Goal: Use online tool/utility: Utilize a website feature to perform a specific function

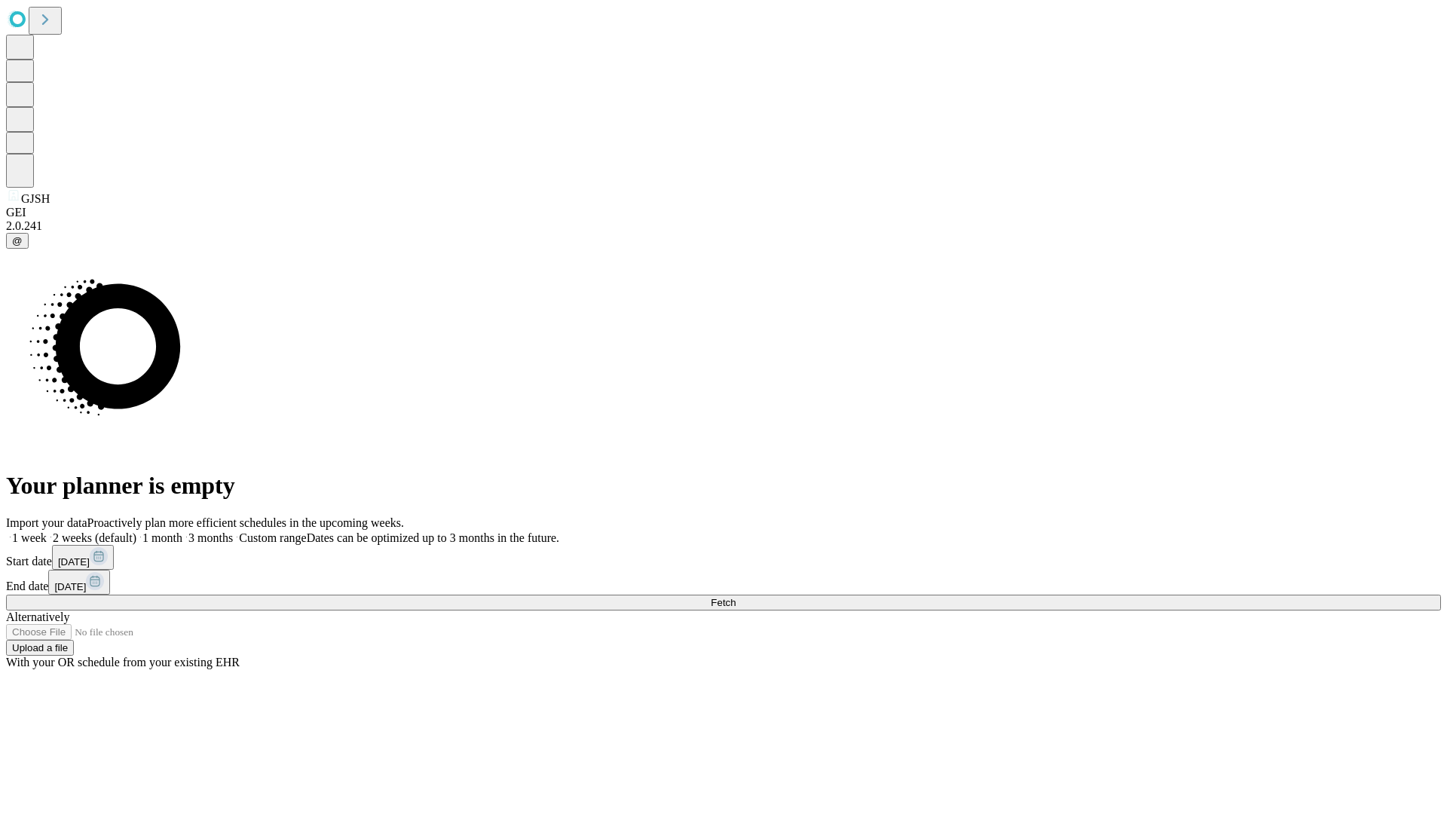
click at [47, 531] on label "1 week" at bounding box center [26, 537] width 41 height 13
click at [735, 597] on span "Fetch" at bounding box center [722, 602] width 25 height 11
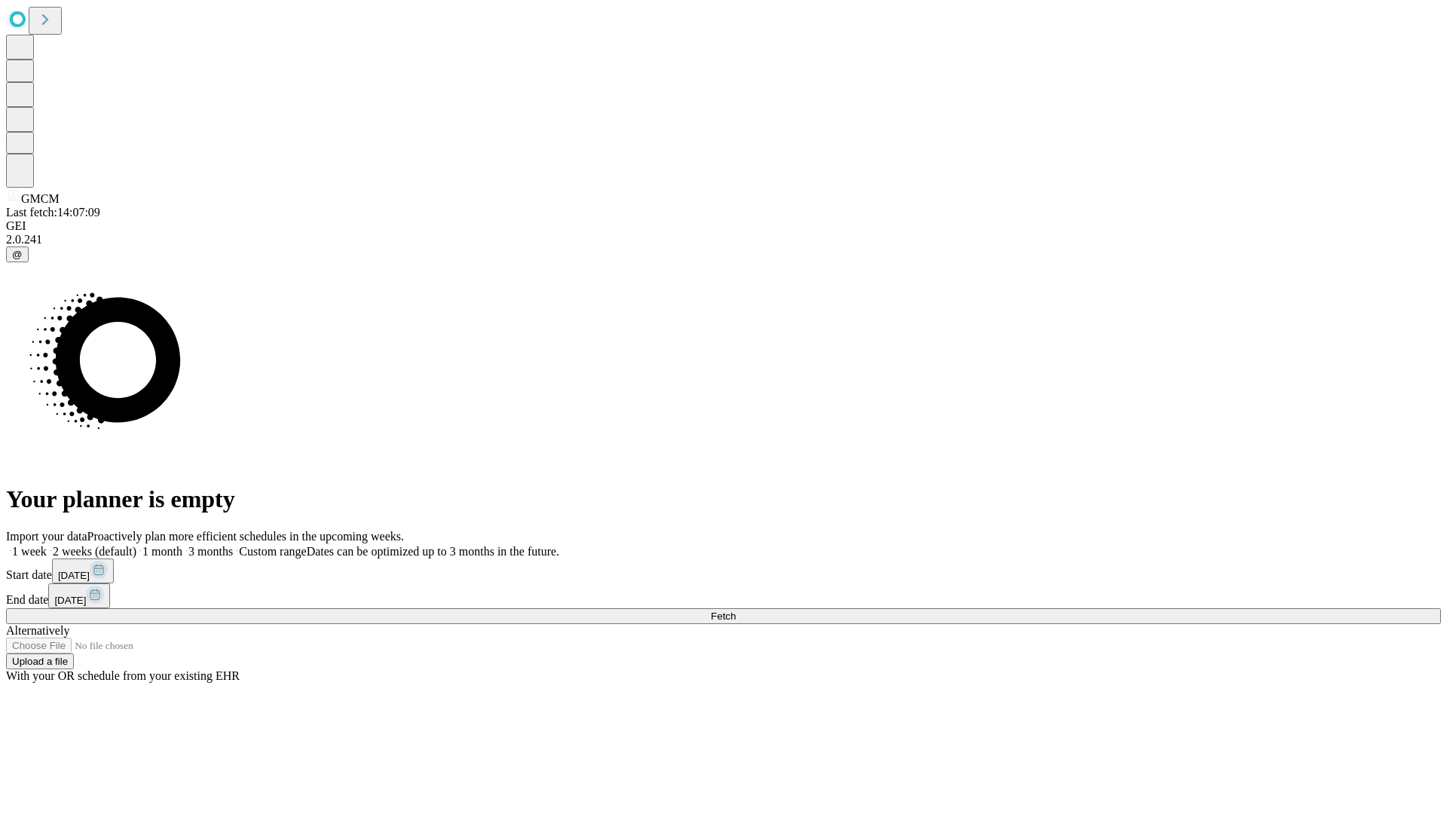
click at [735, 610] on span "Fetch" at bounding box center [722, 615] width 25 height 11
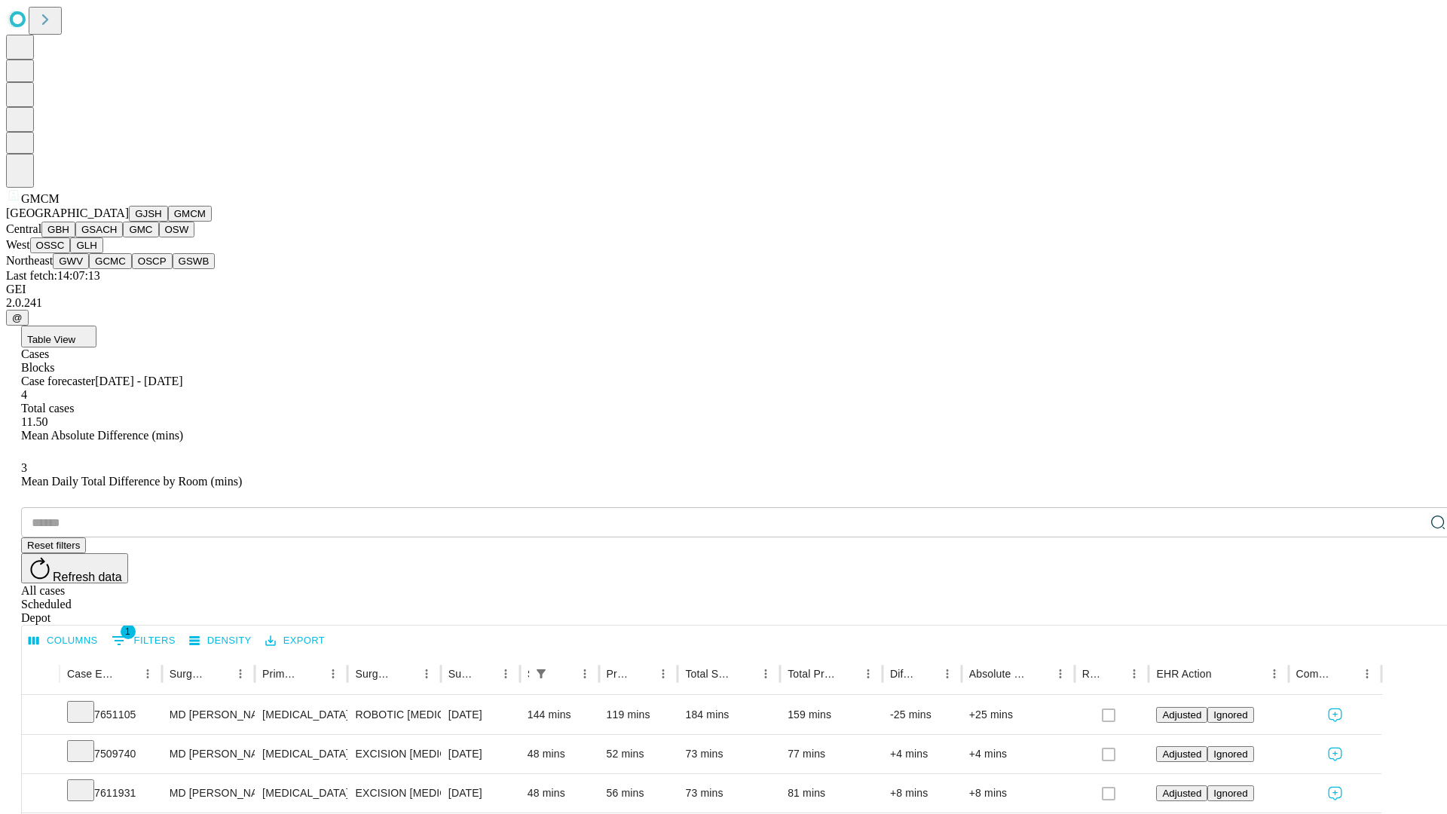
click at [75, 237] on button "GBH" at bounding box center [58, 230] width 34 height 16
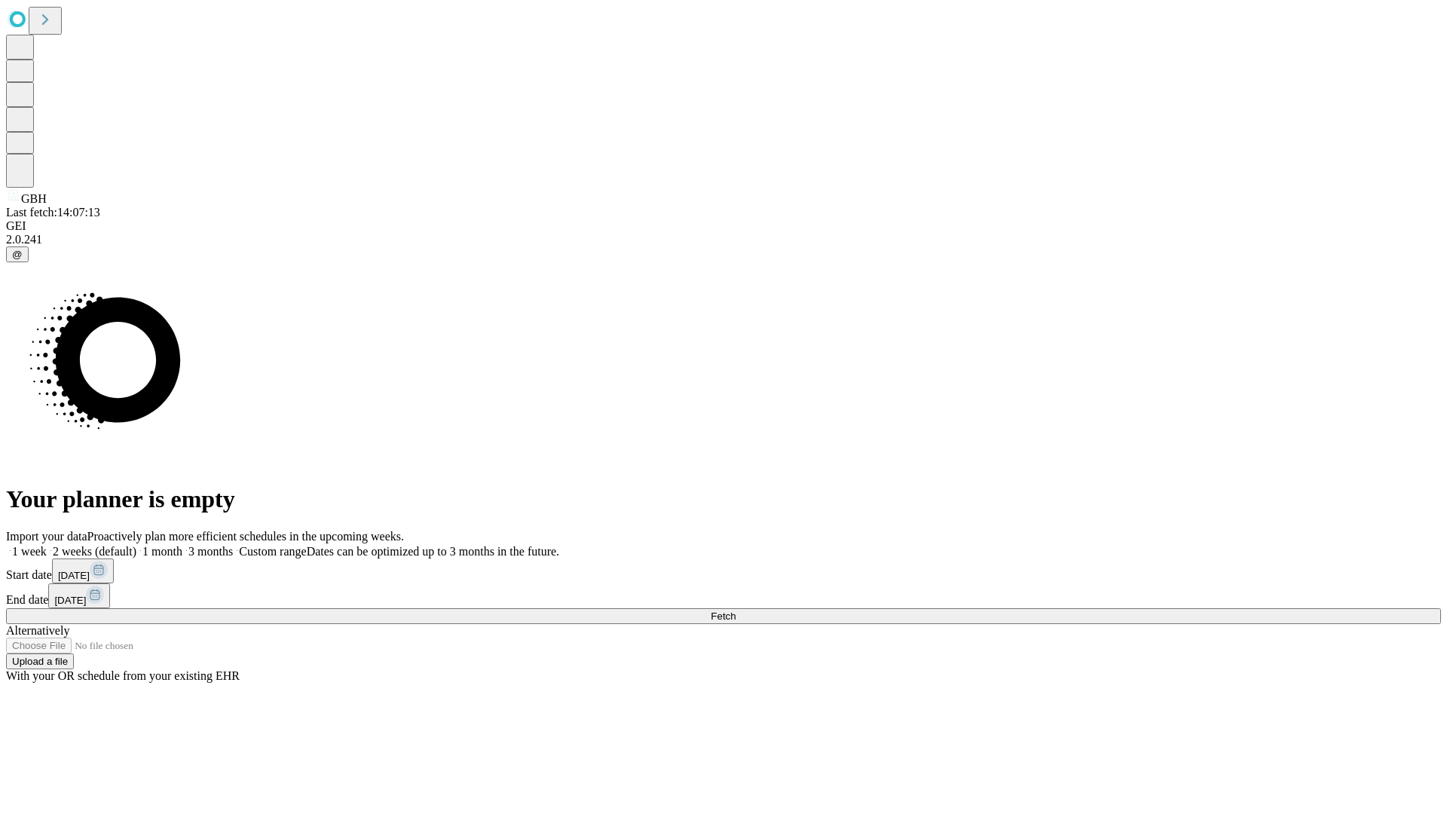
click at [47, 545] on label "1 week" at bounding box center [26, 551] width 41 height 13
click at [735, 610] on span "Fetch" at bounding box center [722, 615] width 25 height 11
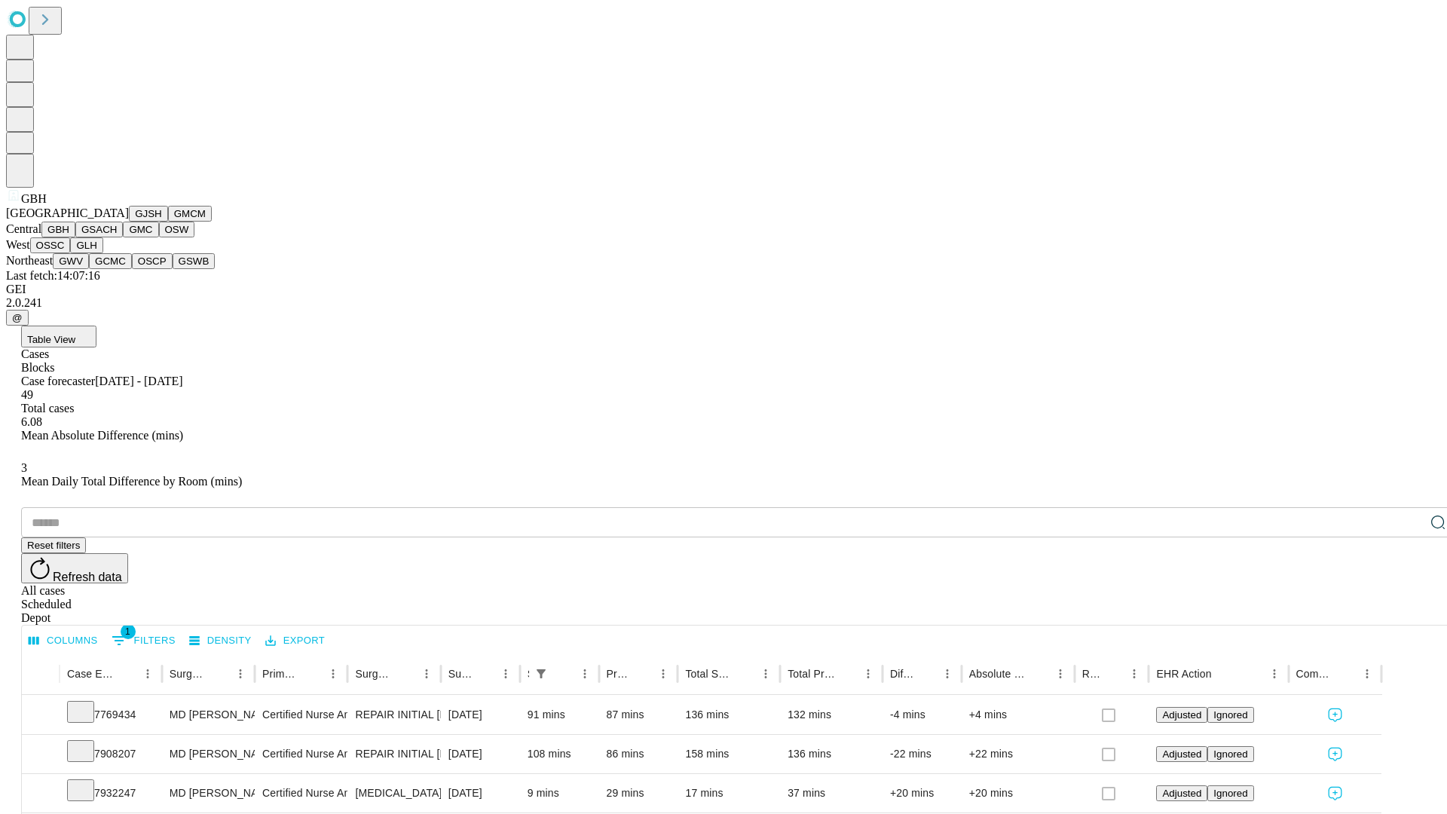
click at [117, 237] on button "GSACH" at bounding box center [98, 230] width 47 height 16
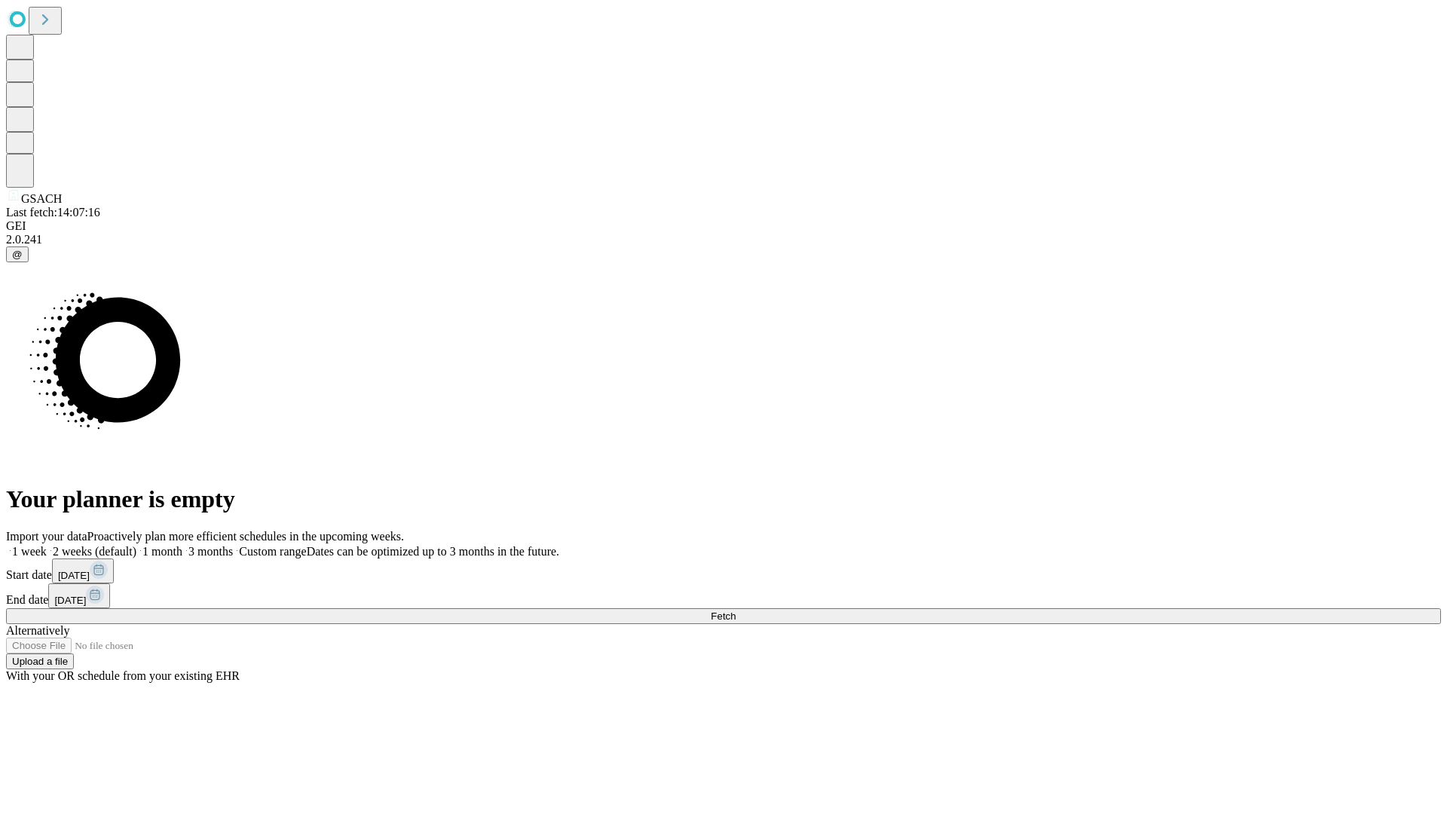
click at [47, 545] on label "1 week" at bounding box center [26, 551] width 41 height 13
click at [735, 610] on span "Fetch" at bounding box center [722, 615] width 25 height 11
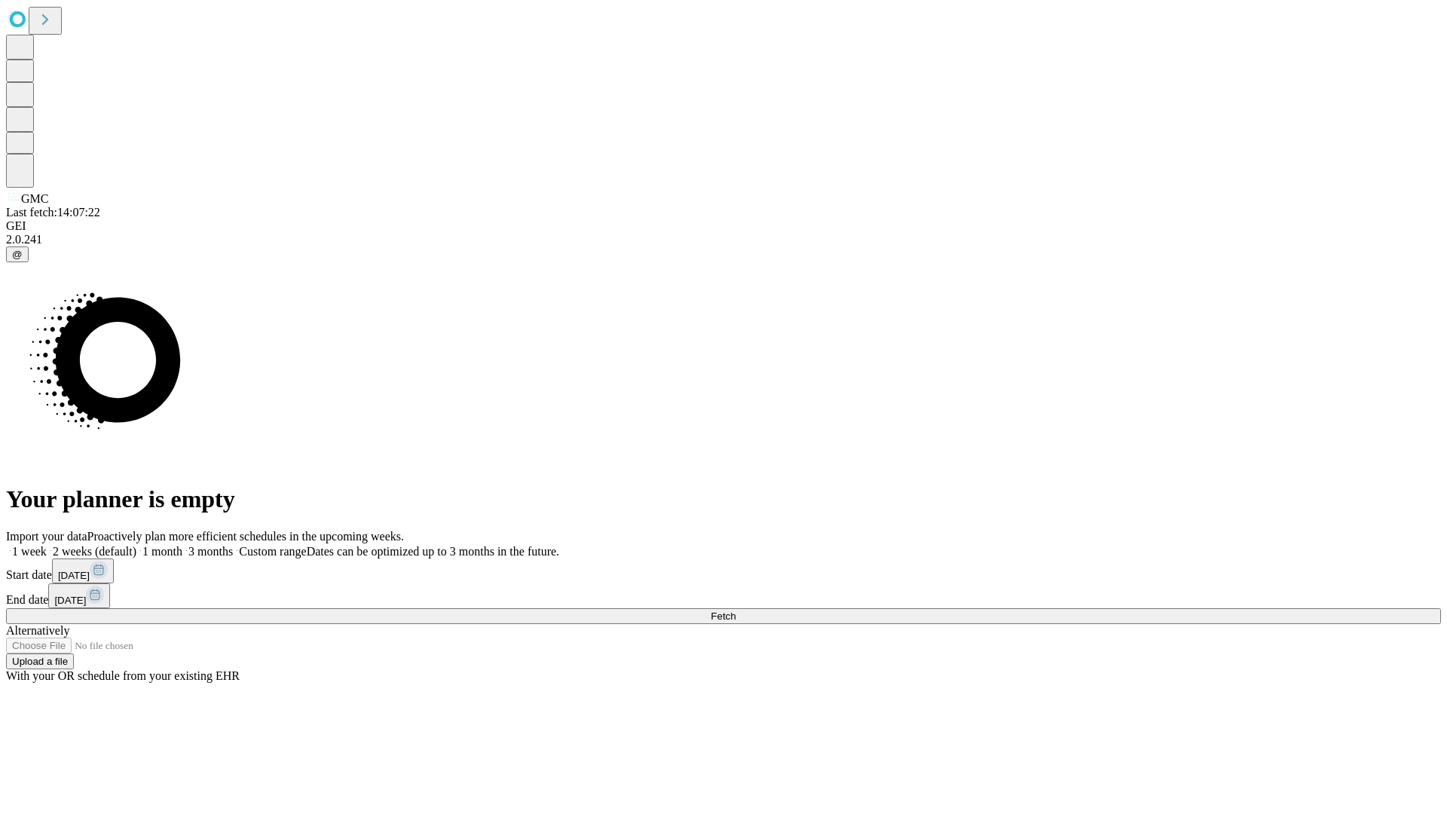
click at [47, 545] on label "1 week" at bounding box center [26, 551] width 41 height 13
click at [735, 610] on span "Fetch" at bounding box center [722, 615] width 25 height 11
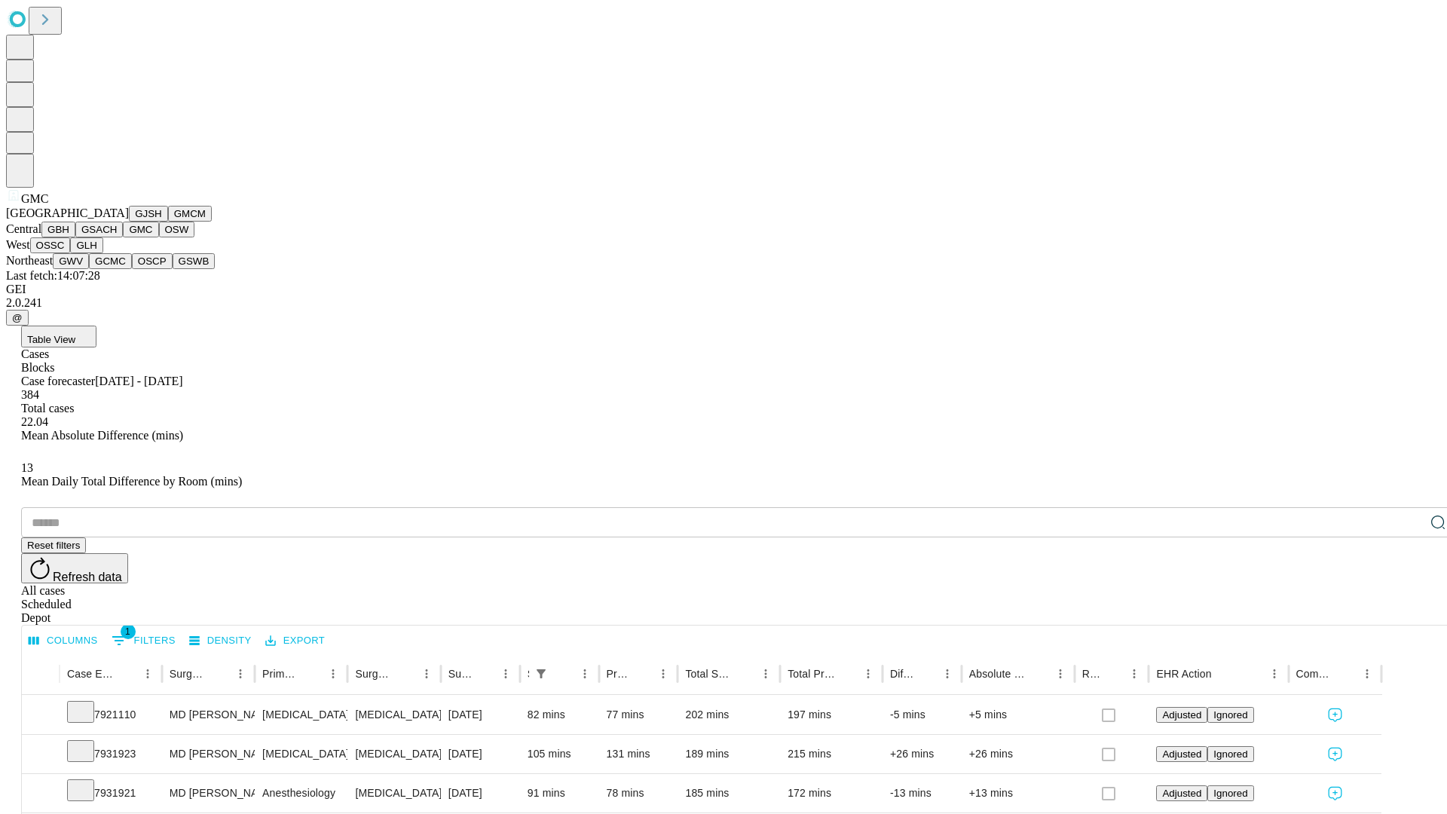
click at [159, 237] on button "OSW" at bounding box center [177, 230] width 36 height 16
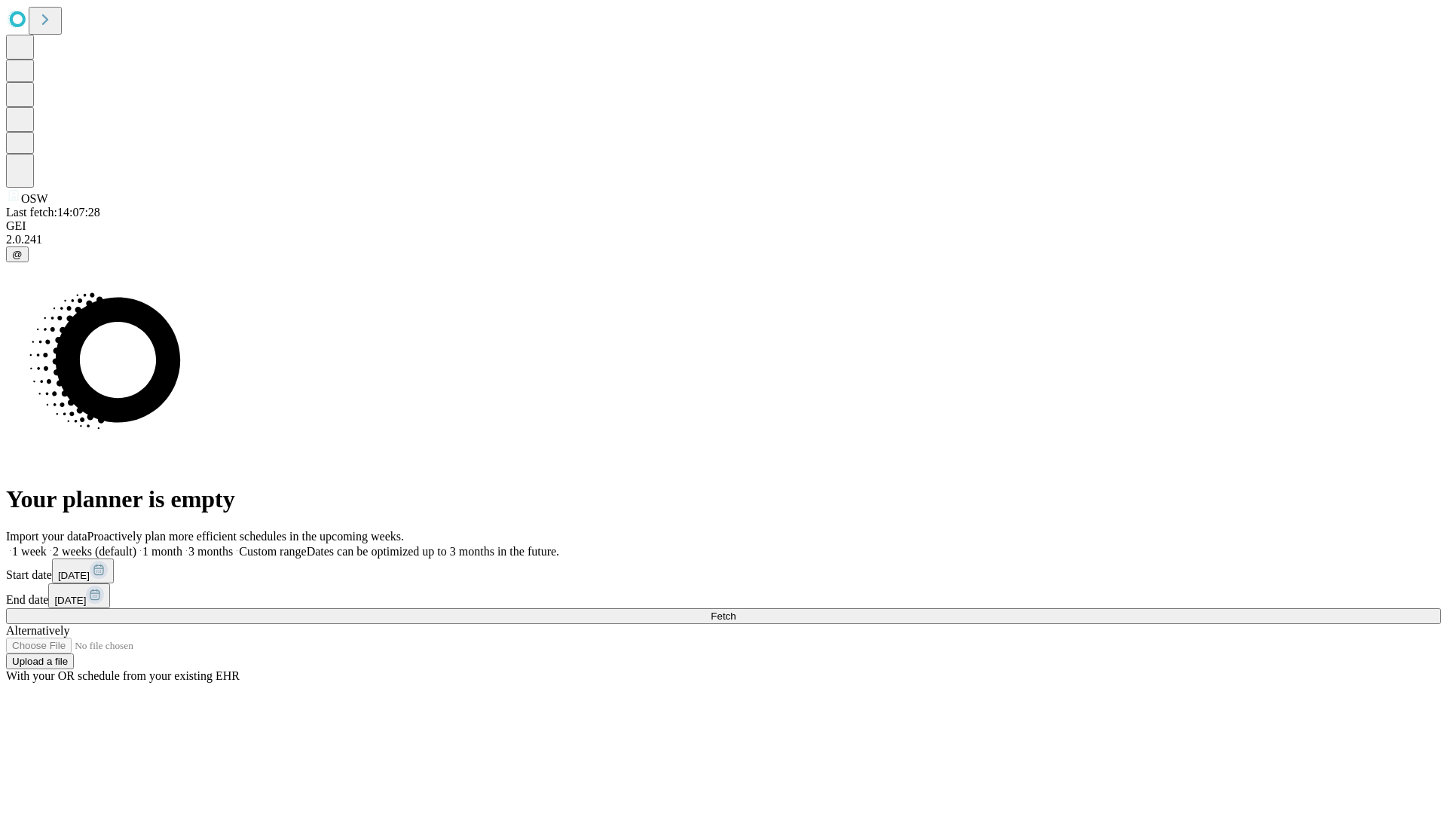
click at [735, 610] on span "Fetch" at bounding box center [722, 615] width 25 height 11
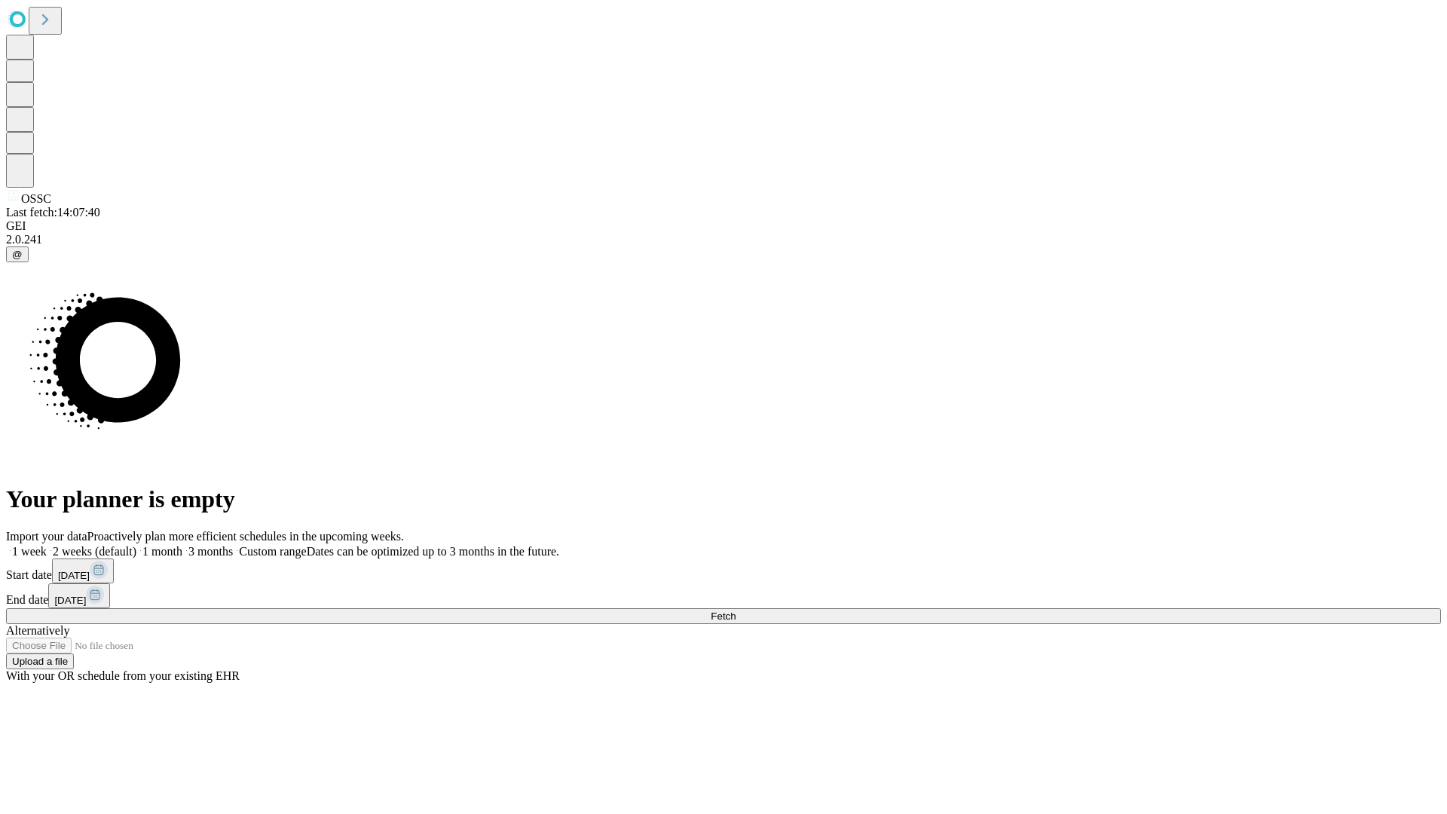
click at [47, 545] on label "1 week" at bounding box center [26, 551] width 41 height 13
click at [735, 610] on span "Fetch" at bounding box center [722, 615] width 25 height 11
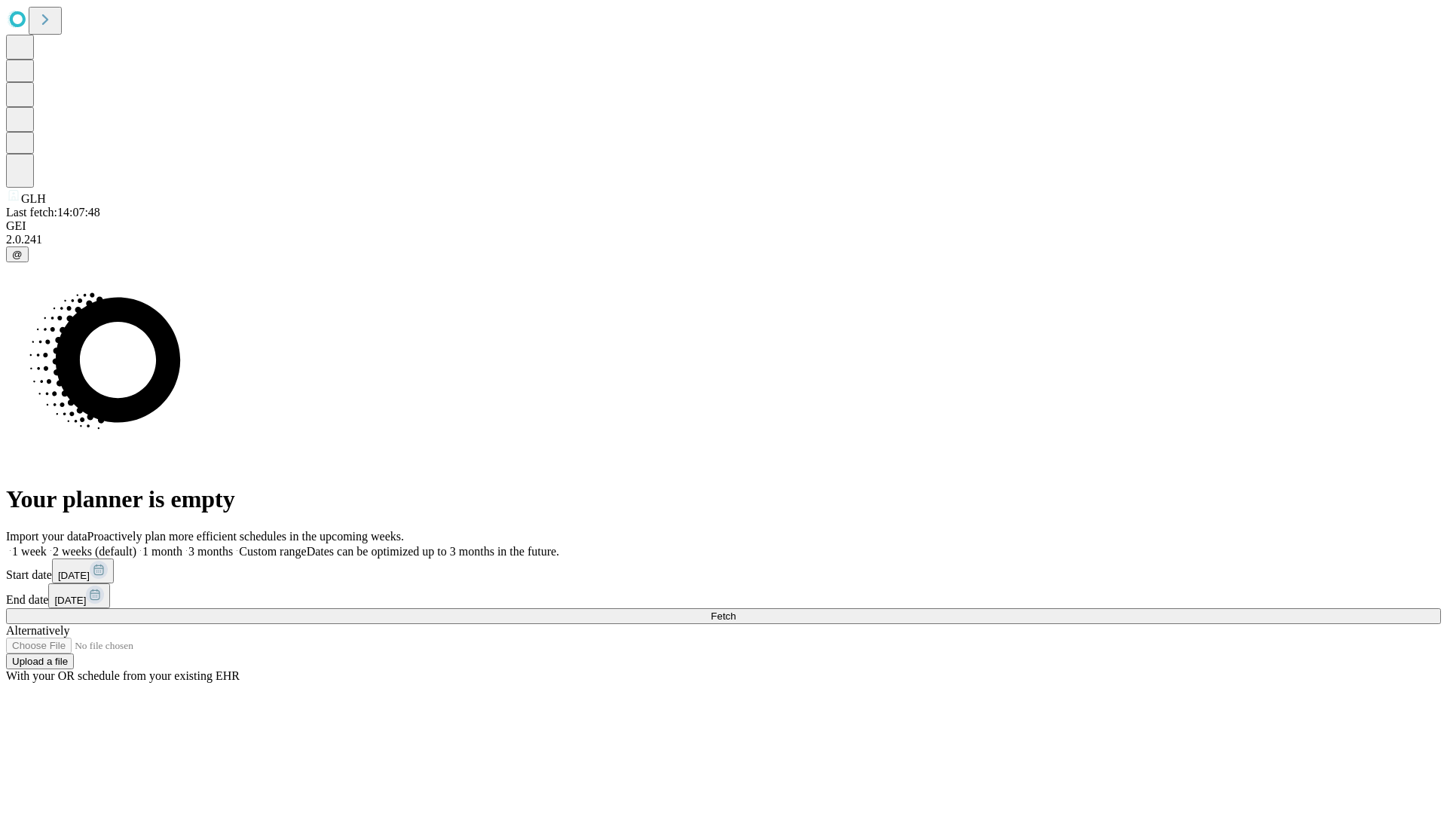
click at [47, 545] on label "1 week" at bounding box center [26, 551] width 41 height 13
click at [735, 610] on span "Fetch" at bounding box center [722, 615] width 25 height 11
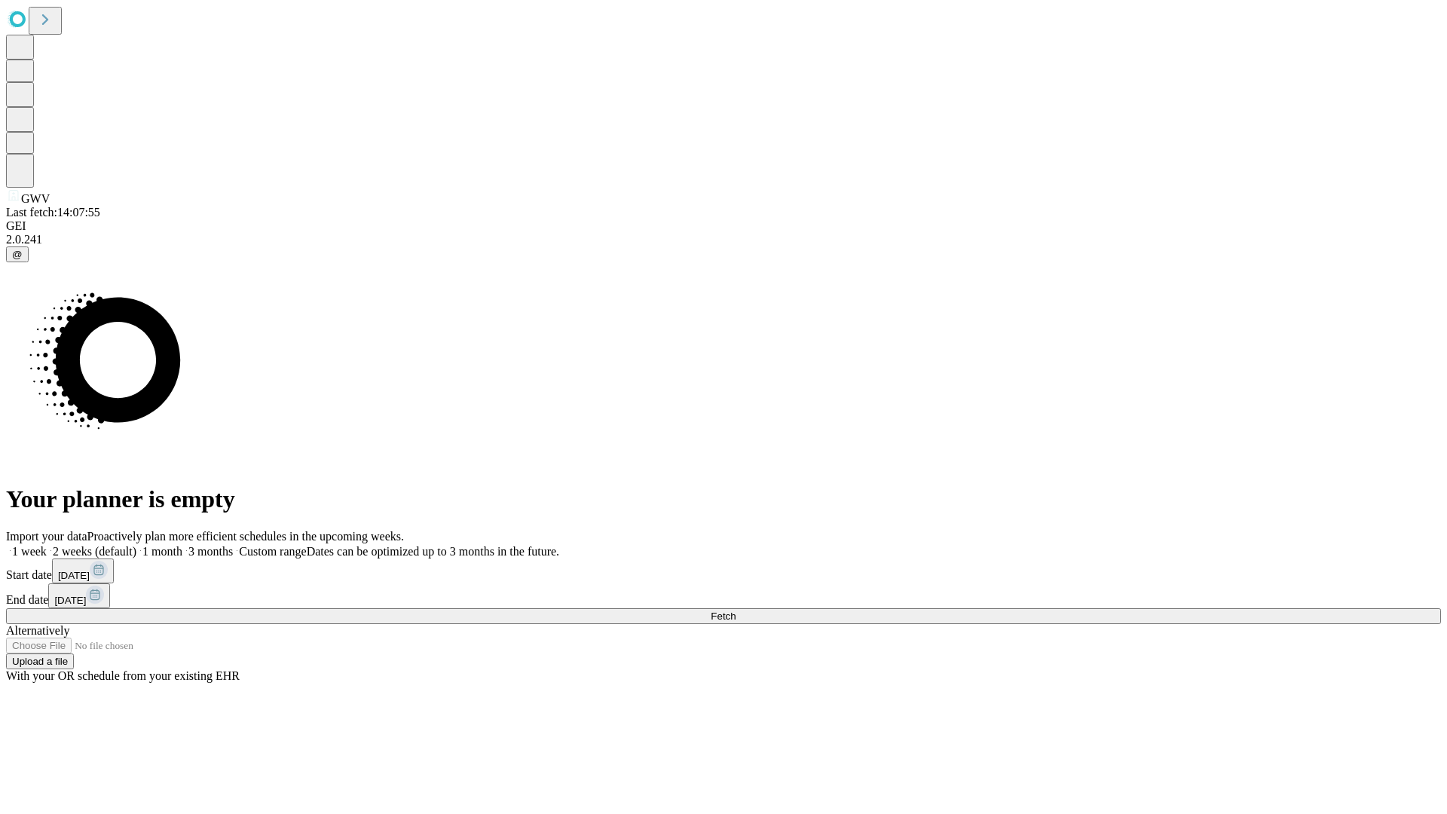
click at [47, 545] on label "1 week" at bounding box center [26, 551] width 41 height 13
click at [735, 610] on span "Fetch" at bounding box center [722, 615] width 25 height 11
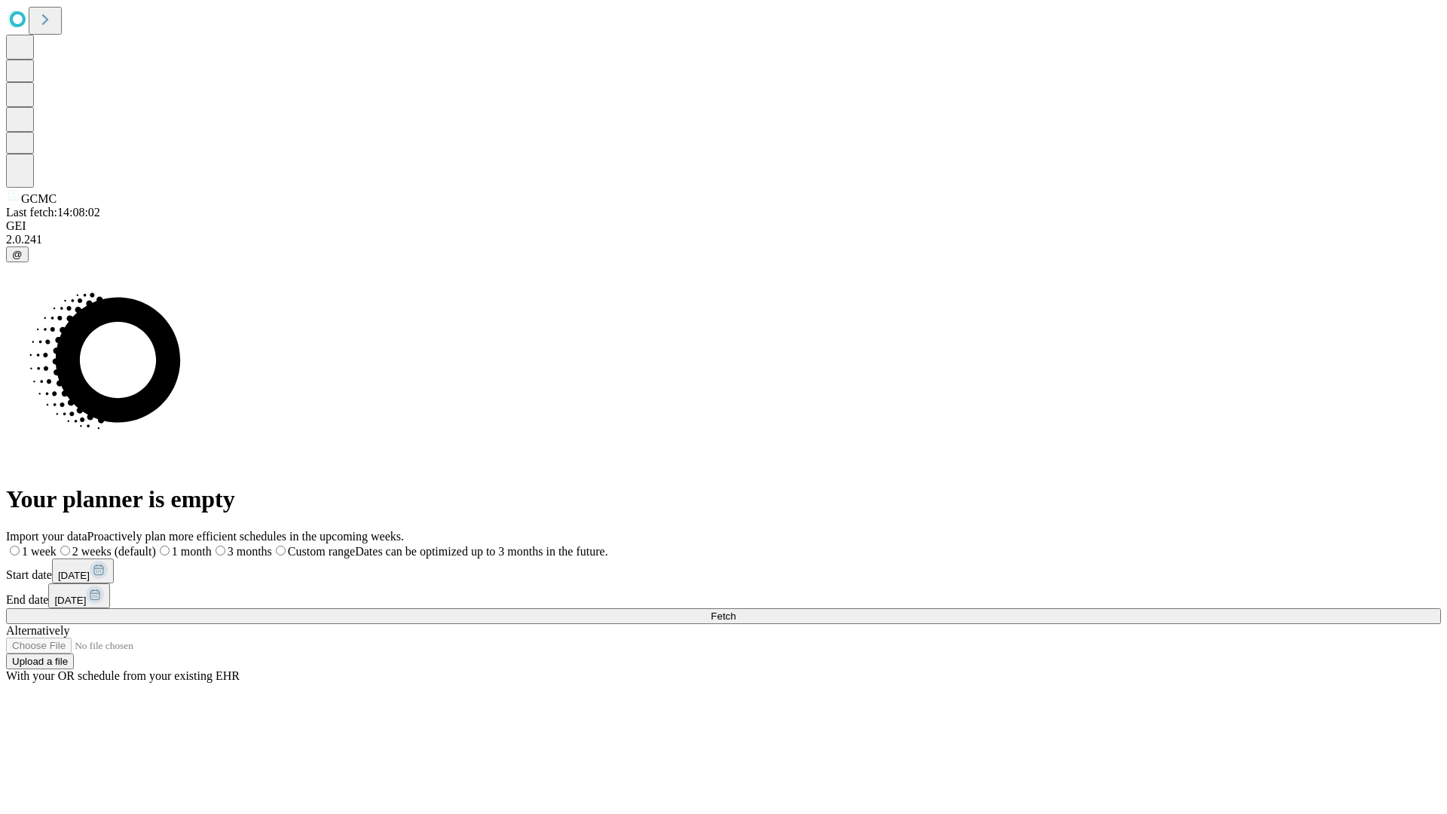
click at [57, 545] on label "1 week" at bounding box center [31, 551] width 50 height 13
click at [735, 610] on span "Fetch" at bounding box center [722, 615] width 25 height 11
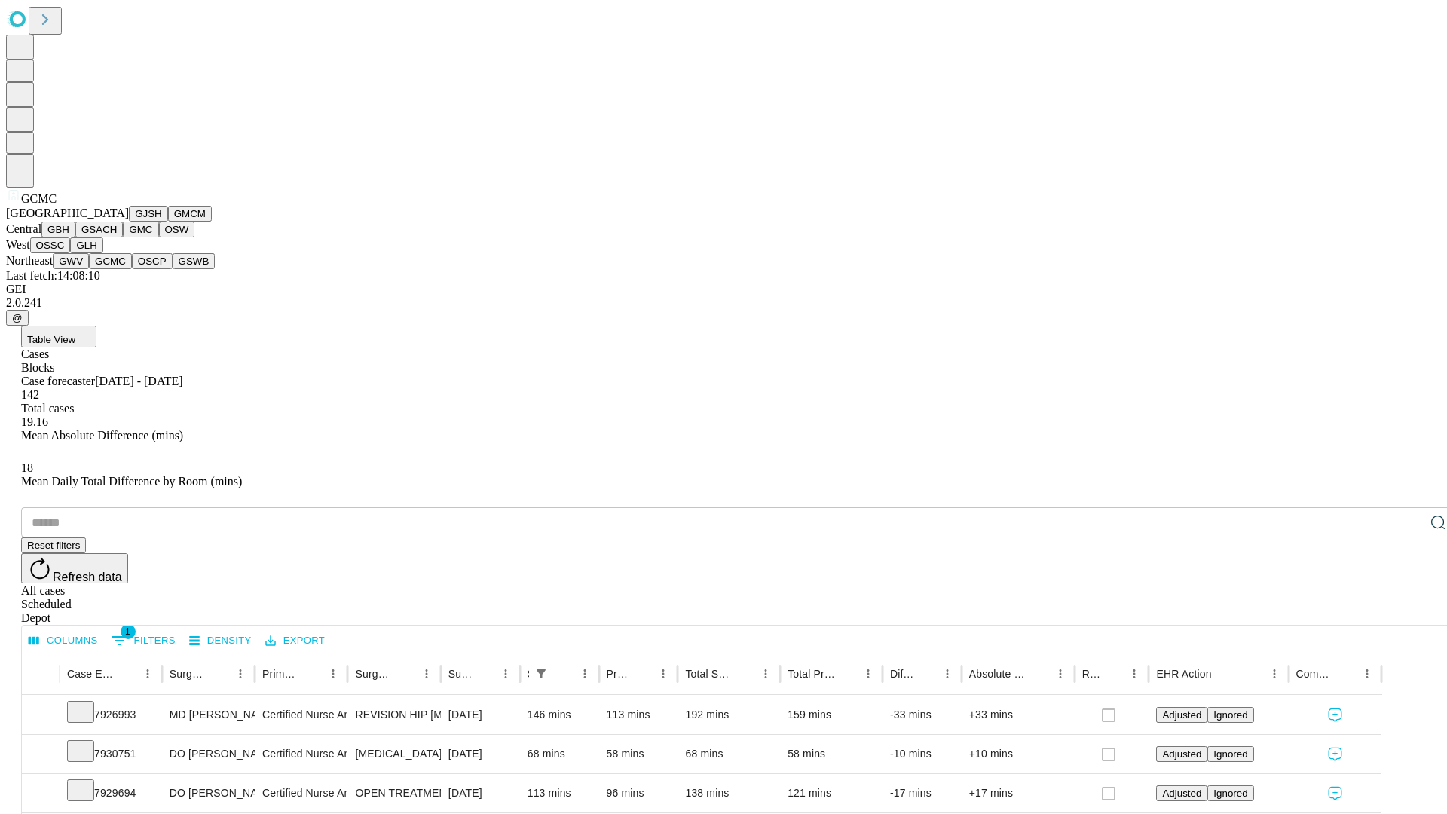
click at [132, 269] on button "OSCP" at bounding box center [152, 261] width 41 height 16
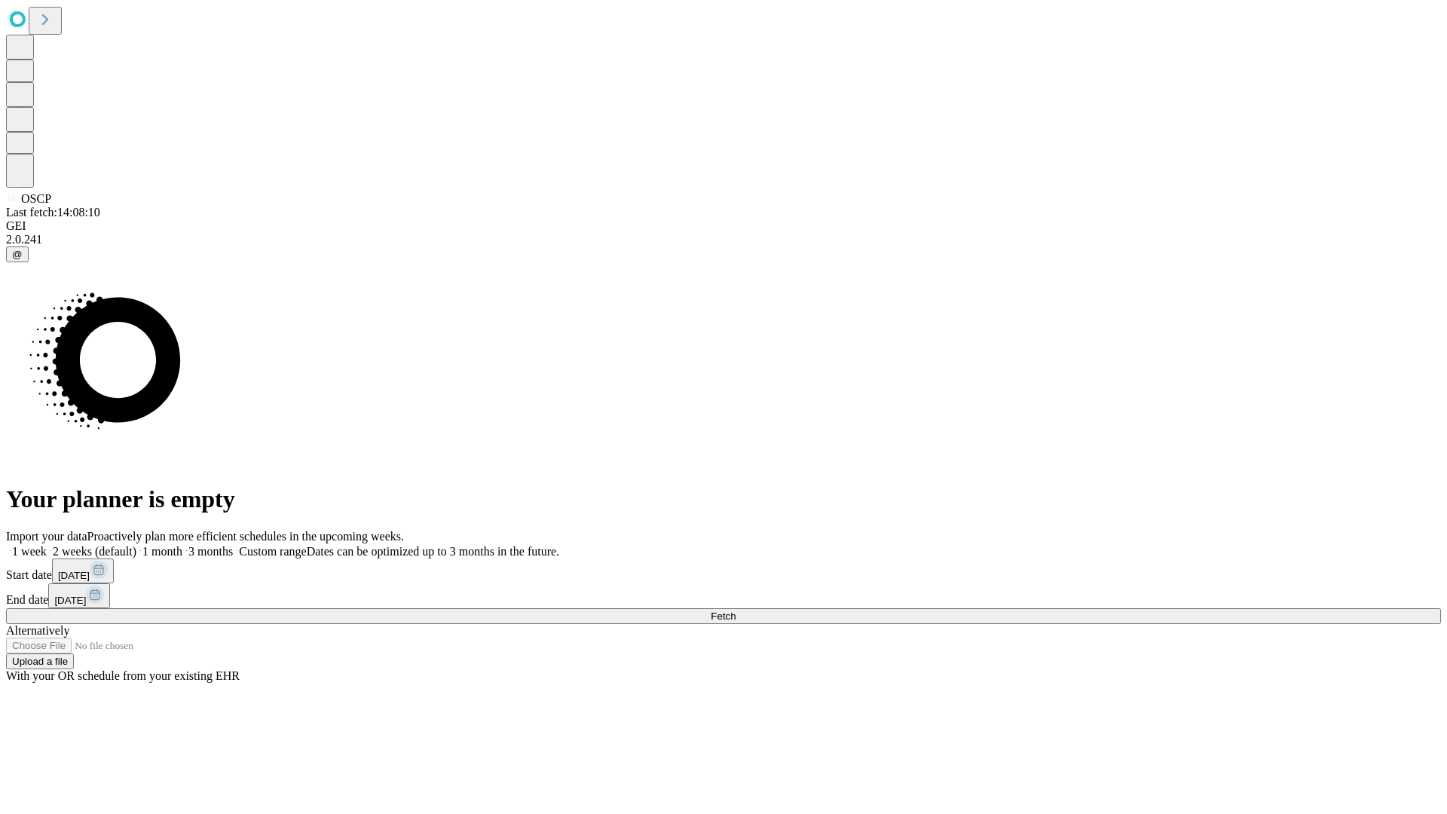
click at [47, 545] on label "1 week" at bounding box center [26, 551] width 41 height 13
click at [735, 610] on span "Fetch" at bounding box center [722, 615] width 25 height 11
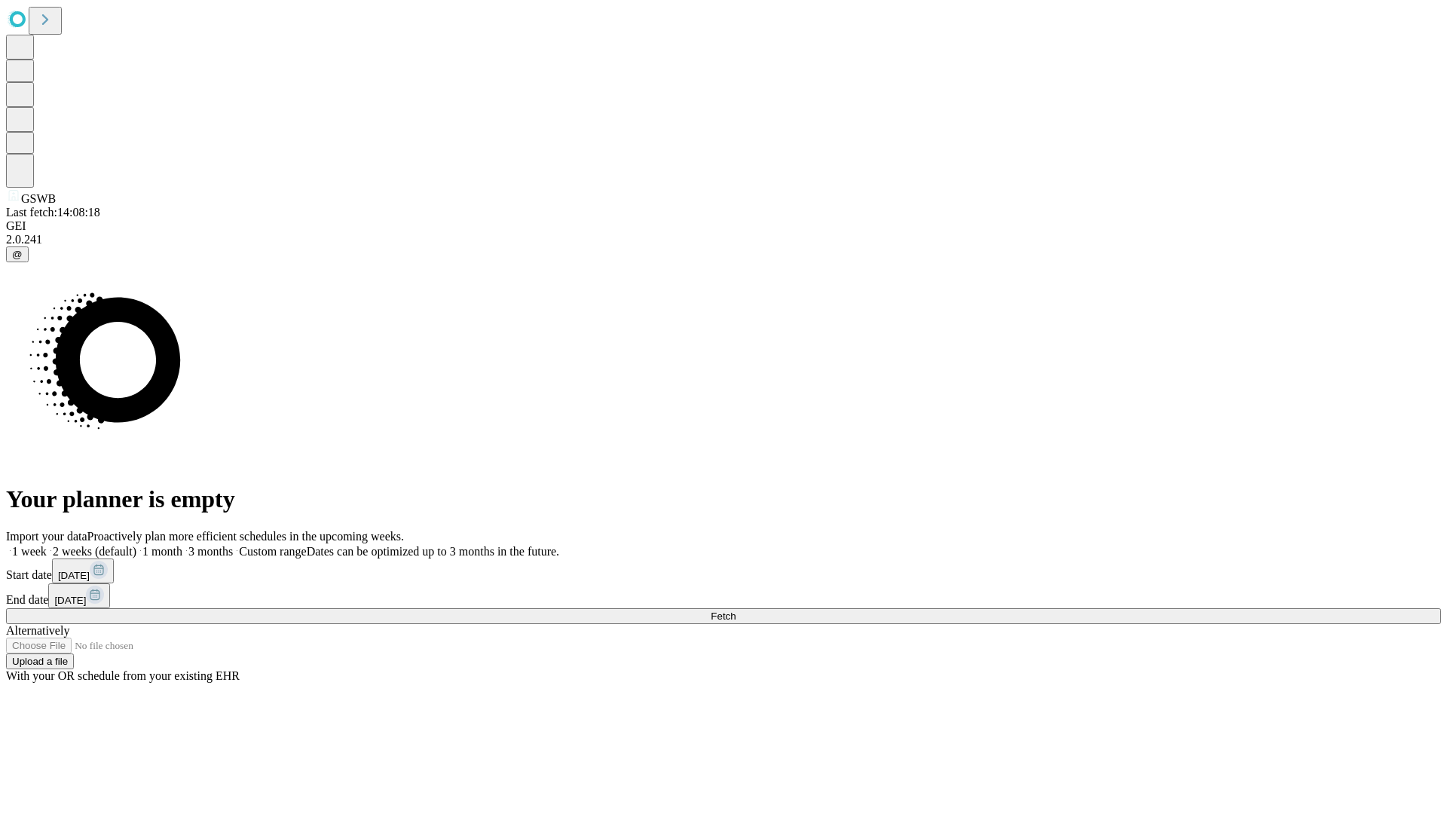
click at [47, 545] on label "1 week" at bounding box center [26, 551] width 41 height 13
click at [735, 610] on span "Fetch" at bounding box center [722, 615] width 25 height 11
